Goal: Find specific page/section: Find specific page/section

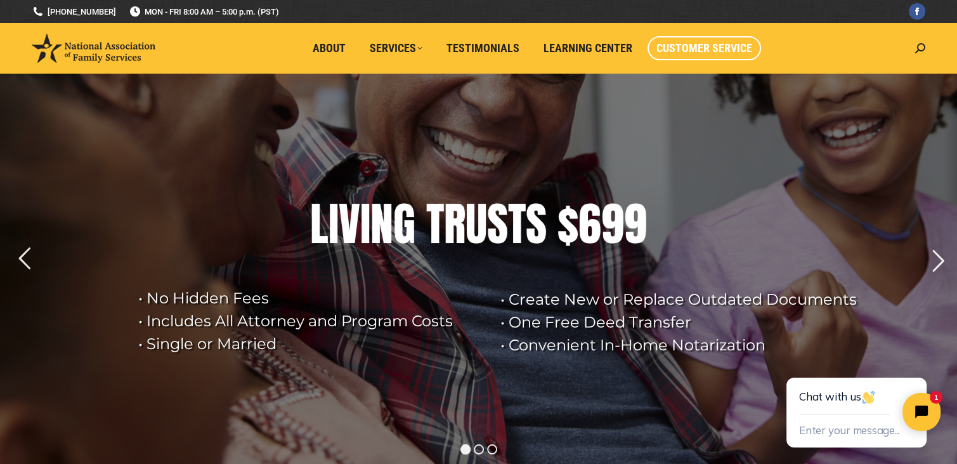
click at [693, 49] on span "Customer Service" at bounding box center [705, 48] width 96 height 14
